Goal: Information Seeking & Learning: Learn about a topic

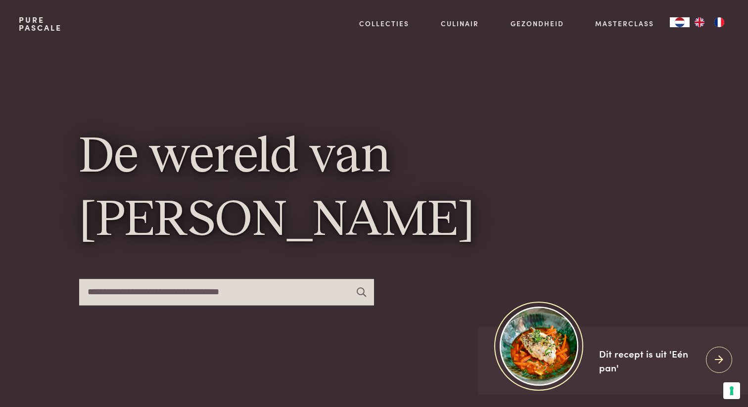
click at [191, 295] on input "text" at bounding box center [226, 292] width 295 height 26
type input "**********"
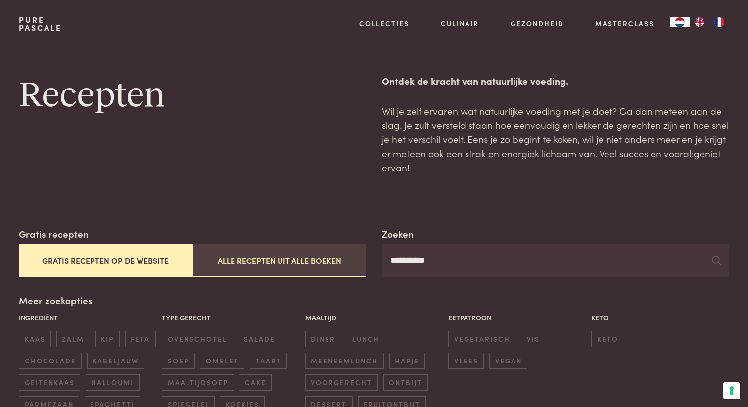
click at [263, 269] on button "Alle recepten uit alle boeken" at bounding box center [279, 260] width 174 height 33
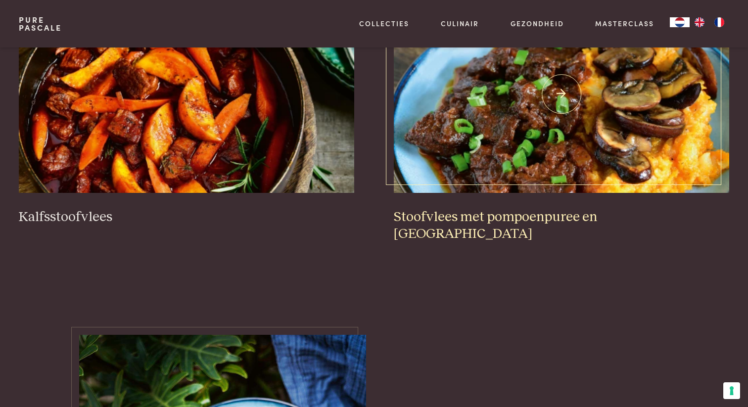
scroll to position [475, 0]
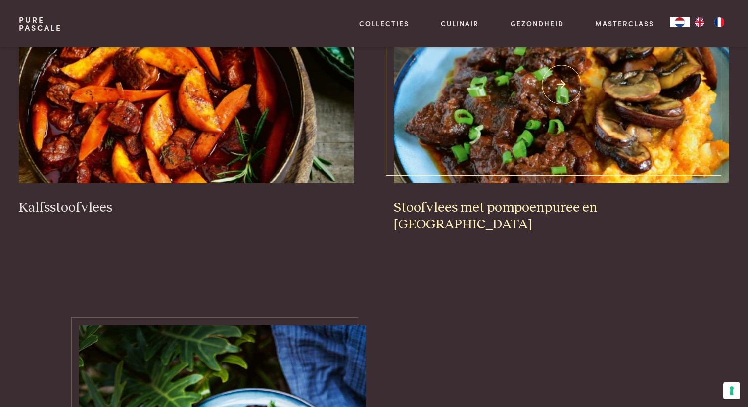
click at [511, 111] on img at bounding box center [561, 85] width 335 height 198
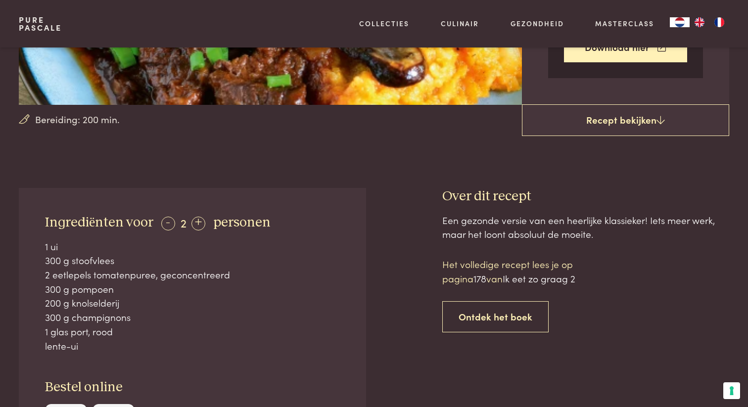
scroll to position [271, 0]
